Goal: Task Accomplishment & Management: Use online tool/utility

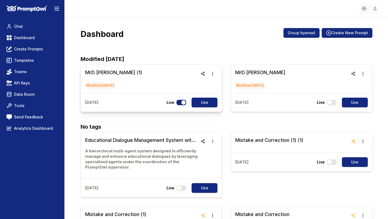
click at [103, 74] on h3 "MrD [PERSON_NAME] (1)" at bounding box center [113, 73] width 57 height 8
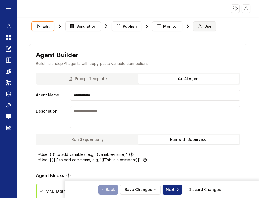
click at [204, 28] on span "Use" at bounding box center [207, 26] width 7 height 5
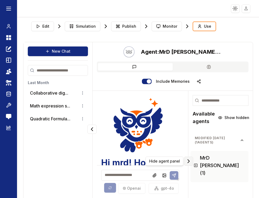
click at [187, 158] on button "Collapse panel" at bounding box center [188, 161] width 9 height 9
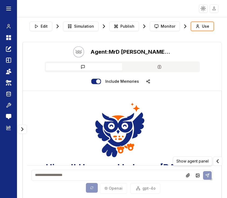
click at [57, 174] on textarea at bounding box center [122, 175] width 181 height 11
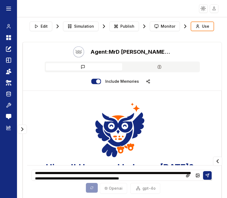
scroll to position [7, 0]
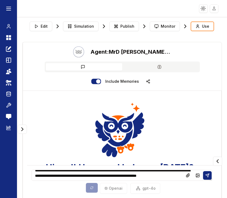
type textarea "**********"
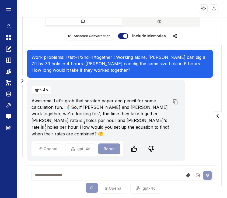
scroll to position [52, 0]
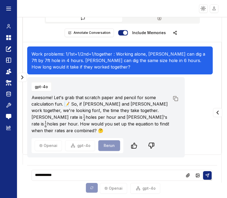
type textarea "**********"
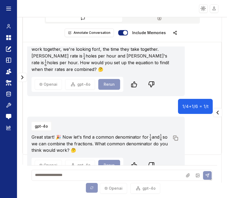
scroll to position [66, 0]
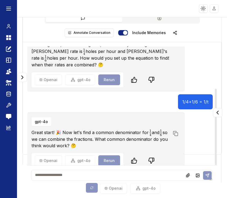
click at [93, 177] on textarea at bounding box center [122, 175] width 181 height 11
type textarea "**"
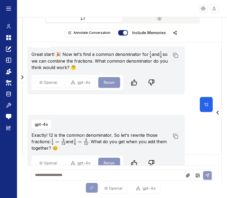
scroll to position [147, 0]
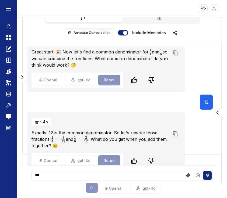
type textarea "****"
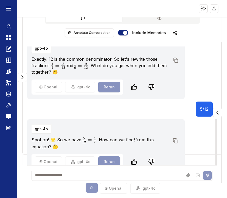
scroll to position [221, 0]
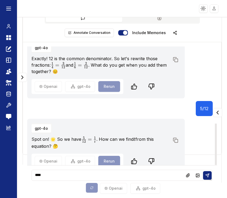
type textarea "*****"
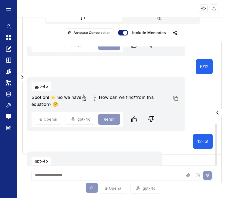
scroll to position [289, 0]
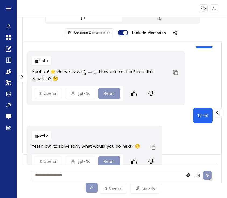
click at [76, 178] on textarea at bounding box center [122, 175] width 181 height 11
type textarea "**********"
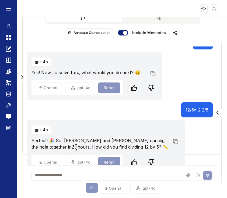
scroll to position [363, 0]
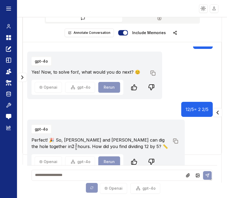
click at [66, 178] on textarea at bounding box center [122, 175] width 181 height 11
type textarea "**********"
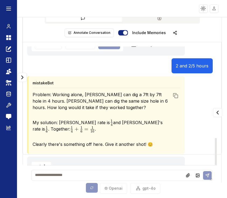
scroll to position [525, 0]
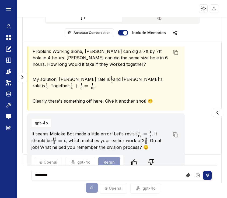
type textarea "*********"
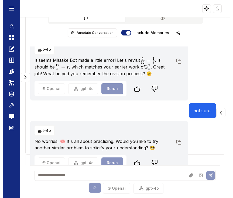
scroll to position [599, 0]
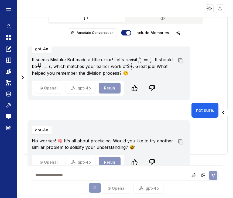
click at [64, 179] on textarea at bounding box center [125, 175] width 186 height 11
type textarea "*****"
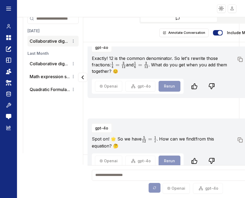
scroll to position [286, 0]
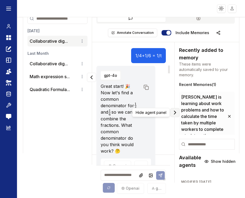
click at [178, 115] on icon "Collapse panel" at bounding box center [175, 113] width 6 height 6
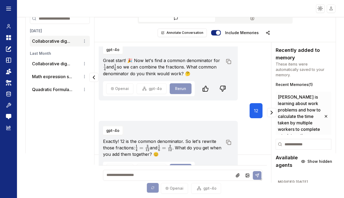
scroll to position [0, 0]
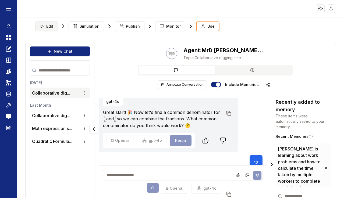
click at [47, 23] on button "Edit" at bounding box center [46, 27] width 23 height 10
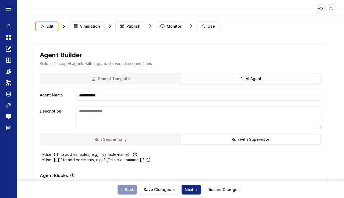
click at [46, 27] on button "Edit" at bounding box center [46, 27] width 23 height 10
click at [208, 27] on span "Use" at bounding box center [211, 25] width 7 height 5
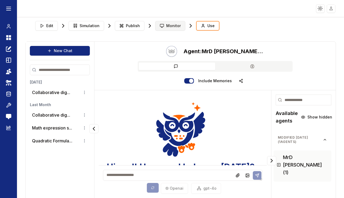
click at [169, 26] on span "Monitor" at bounding box center [173, 25] width 15 height 5
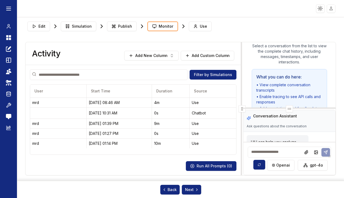
click at [127, 29] on span "Publish" at bounding box center [125, 26] width 14 height 5
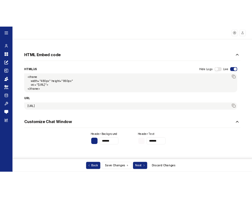
scroll to position [227, 0]
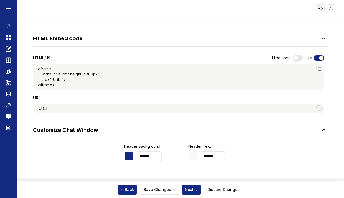
drag, startPoint x: 108, startPoint y: 120, endPoint x: 35, endPoint y: 116, distance: 73.1
click at [35, 114] on div "[URL]" at bounding box center [178, 109] width 291 height 10
copy div "[URL]"
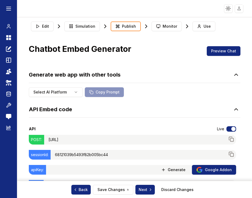
scroll to position [0, 0]
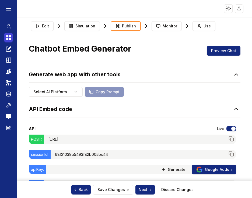
click at [8, 37] on icon at bounding box center [8, 37] width 5 height 6
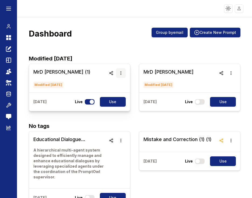
click at [121, 75] on icon "button" at bounding box center [120, 74] width 1 height 4
click at [112, 73] on icon "button" at bounding box center [111, 73] width 4 height 4
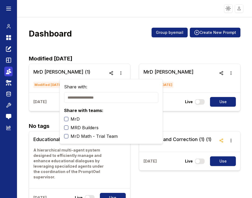
click at [8, 74] on icon at bounding box center [8, 73] width 4 height 2
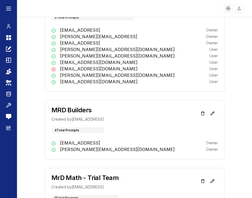
scroll to position [168, 0]
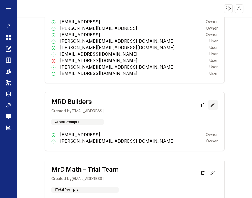
click at [213, 104] on icon at bounding box center [212, 105] width 4 height 4
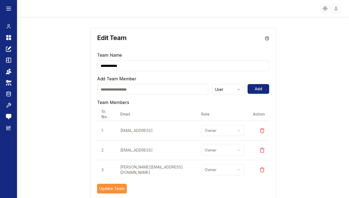
click at [129, 89] on input "email" at bounding box center [152, 89] width 111 height 11
type input "**********"
click at [240, 89] on html "**********" at bounding box center [174, 99] width 349 height 198
click at [259, 92] on button "Add" at bounding box center [258, 89] width 22 height 10
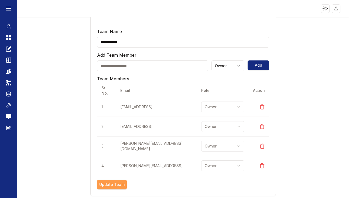
click at [117, 181] on button "Update Team" at bounding box center [112, 185] width 30 height 10
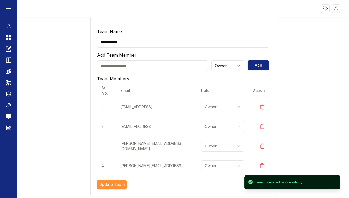
scroll to position [0, 0]
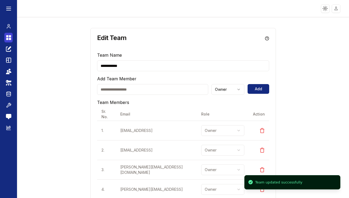
click at [7, 37] on icon at bounding box center [7, 36] width 2 height 2
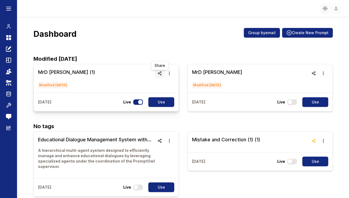
click at [160, 73] on circle "button" at bounding box center [160, 72] width 1 height 1
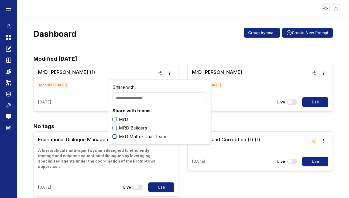
click at [114, 128] on button "MRD Builders" at bounding box center [114, 128] width 4 height 4
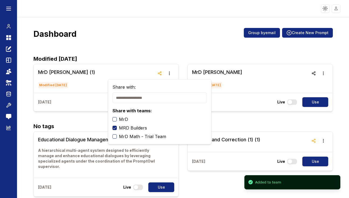
click at [126, 40] on div "Dashboard Group by email Create New Prompt" at bounding box center [182, 36] width 299 height 16
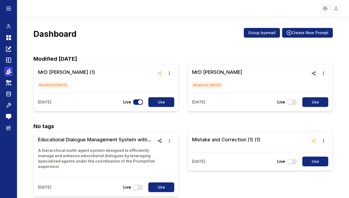
click at [10, 74] on icon at bounding box center [8, 71] width 5 height 6
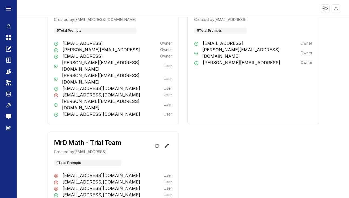
scroll to position [131, 0]
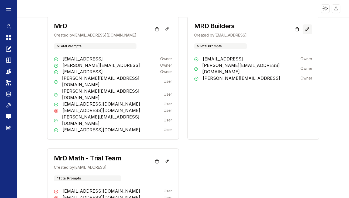
click at [307, 29] on icon at bounding box center [306, 29] width 4 height 4
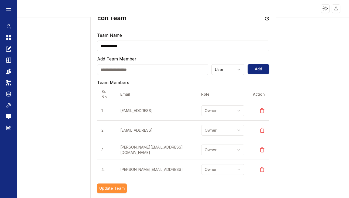
scroll to position [24, 0]
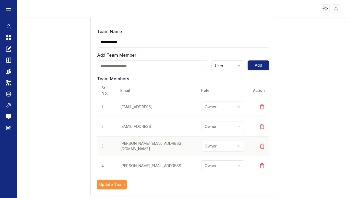
click at [226, 146] on html "**********" at bounding box center [174, 99] width 349 height 198
click at [113, 182] on button "Update Team" at bounding box center [112, 185] width 30 height 10
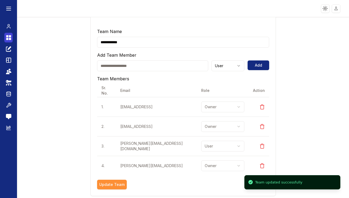
click at [10, 40] on icon at bounding box center [10, 39] width 2 height 2
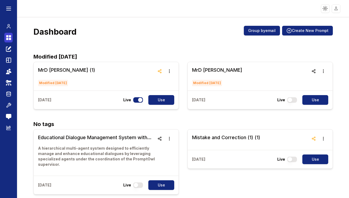
click at [12, 40] on link "Dashboard" at bounding box center [8, 38] width 8 height 10
click at [52, 71] on h3 "MrD [PERSON_NAME] (1)" at bounding box center [66, 71] width 57 height 8
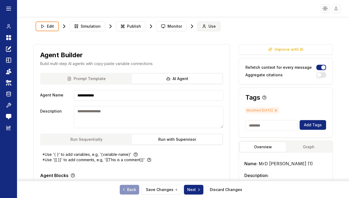
click at [203, 25] on icon at bounding box center [204, 26] width 4 height 4
